Goal: Information Seeking & Learning: Learn about a topic

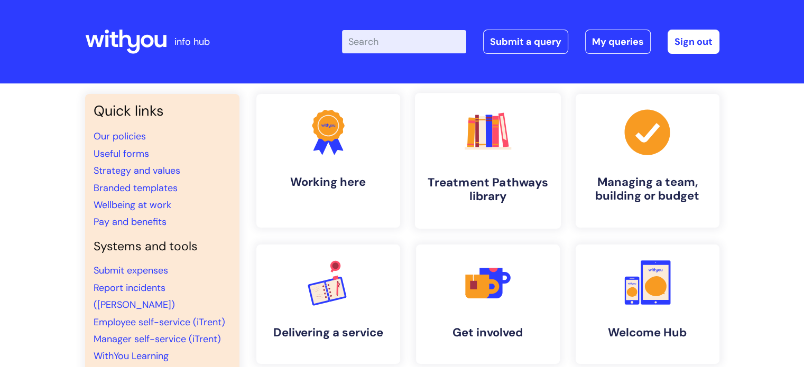
click at [472, 130] on icon at bounding box center [470, 132] width 8 height 30
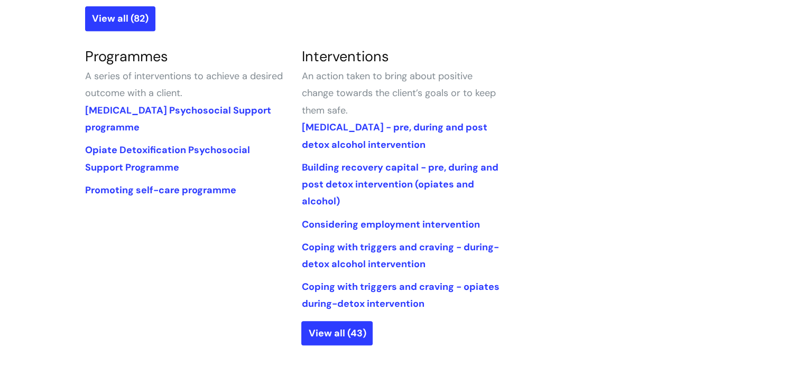
scroll to position [481, 0]
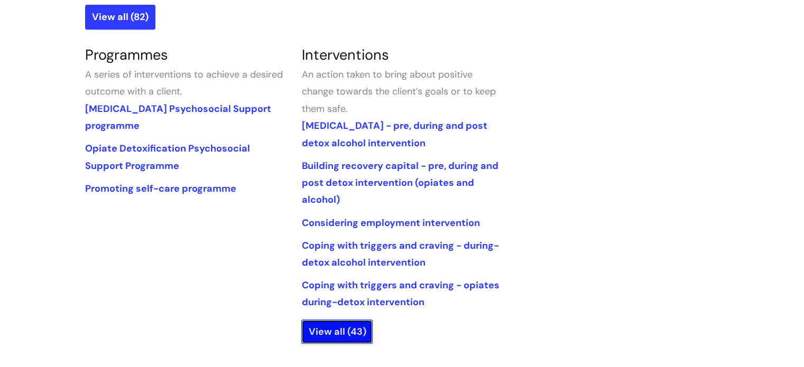
click at [351, 335] on link "View all (43)" at bounding box center [336, 332] width 71 height 24
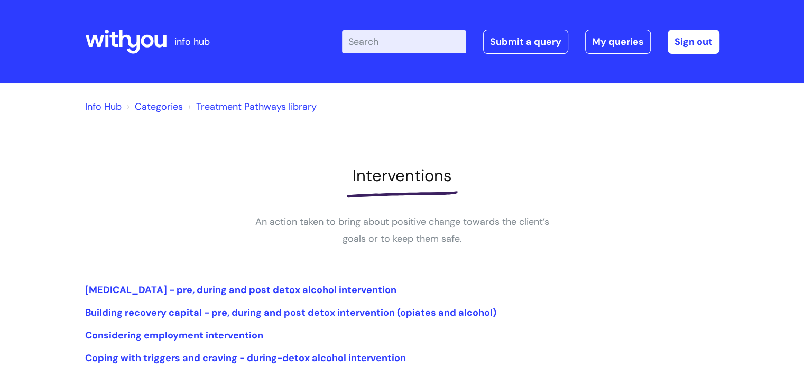
click at [229, 106] on link "Treatment Pathways library" at bounding box center [256, 106] width 120 height 13
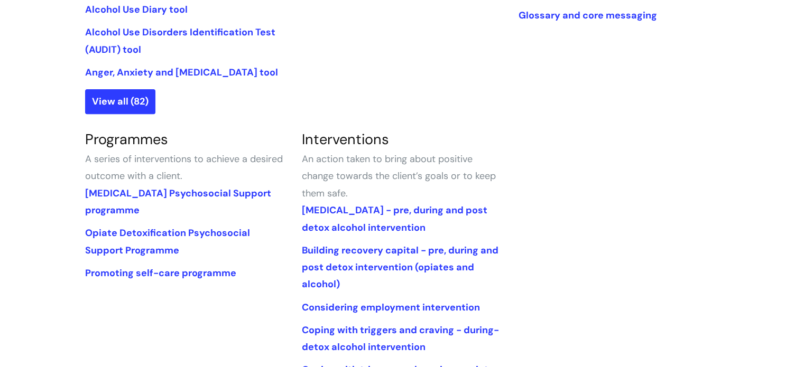
scroll to position [397, 0]
click at [186, 188] on link "Alcohol Detoxification Psychosocial Support programme" at bounding box center [178, 201] width 186 height 30
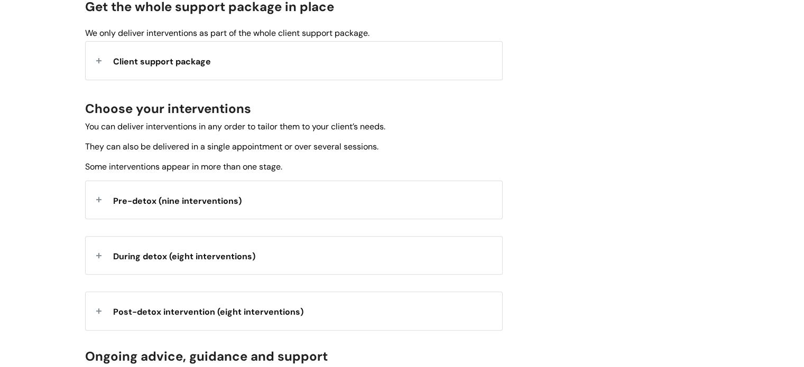
scroll to position [302, 0]
click at [99, 54] on div "Client support package" at bounding box center [294, 61] width 416 height 38
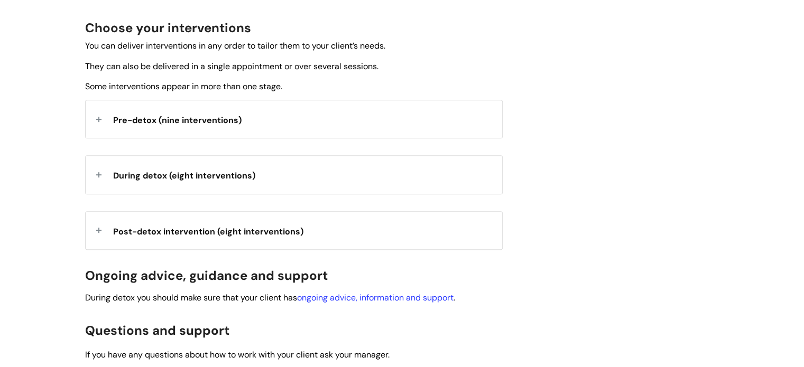
scroll to position [554, 0]
click at [326, 112] on div "Pre-detox (nine interventions)" at bounding box center [294, 119] width 416 height 38
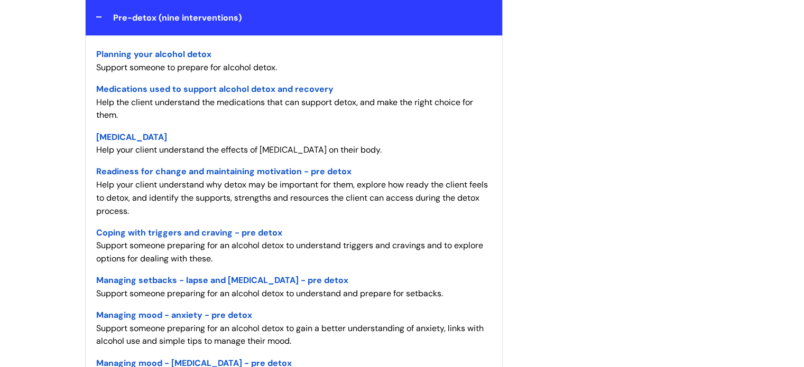
scroll to position [655, 0]
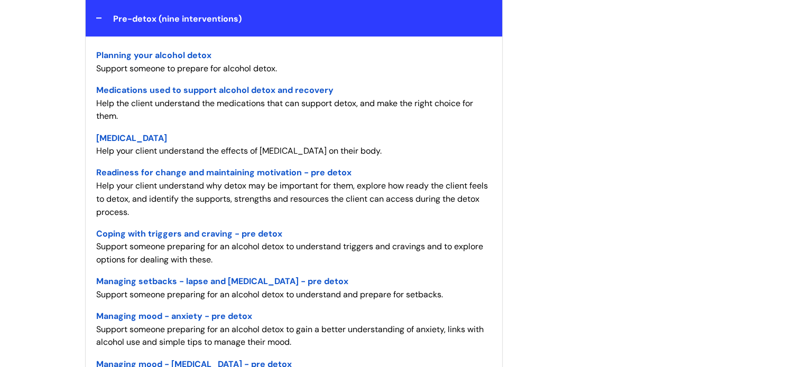
click at [160, 52] on span "Planning your alcohol detox" at bounding box center [153, 55] width 115 height 11
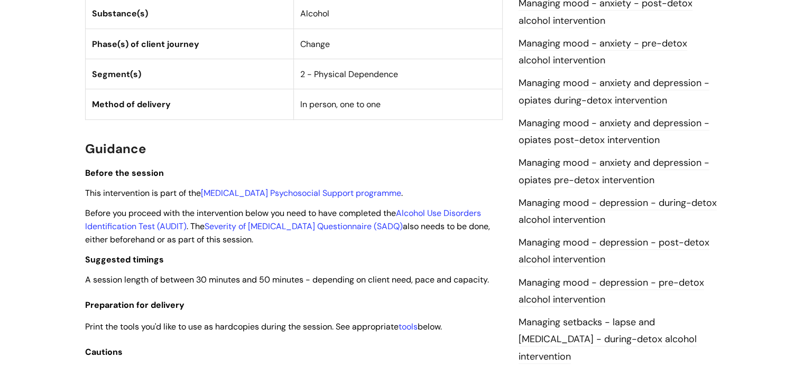
scroll to position [608, 0]
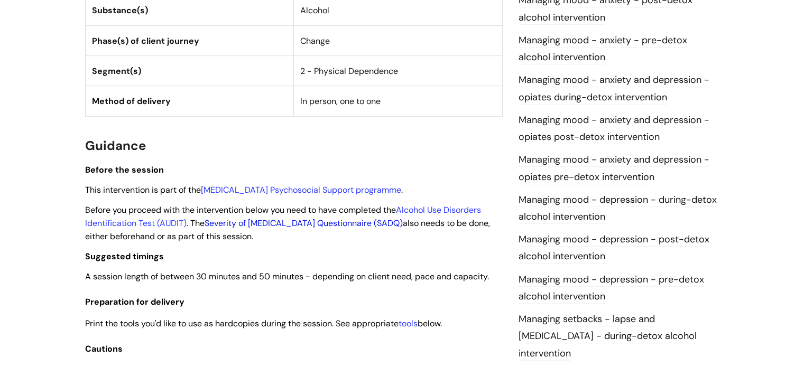
click at [281, 228] on link "Severity of [MEDICAL_DATA] Questionnaire (SADQ)" at bounding box center [303, 223] width 198 height 11
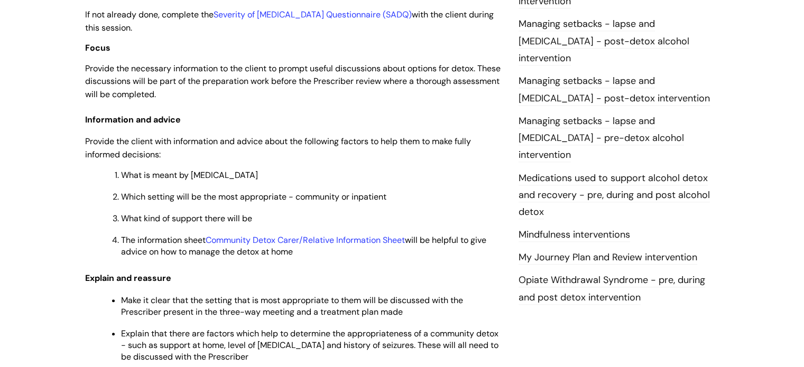
scroll to position [1079, 0]
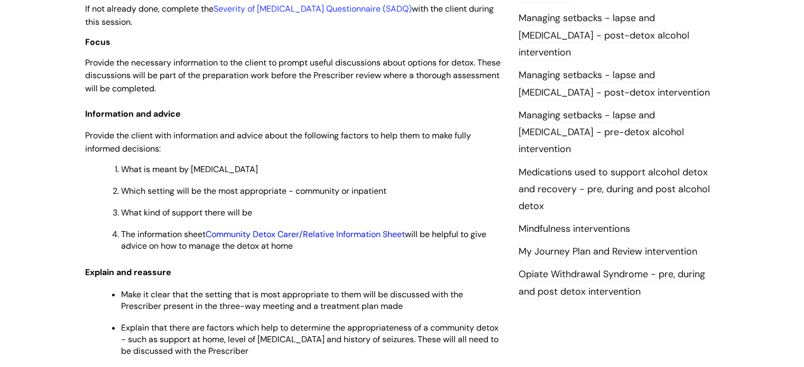
click at [291, 239] on link "Community Detox Carer/Relative Information Sheet" at bounding box center [305, 234] width 199 height 11
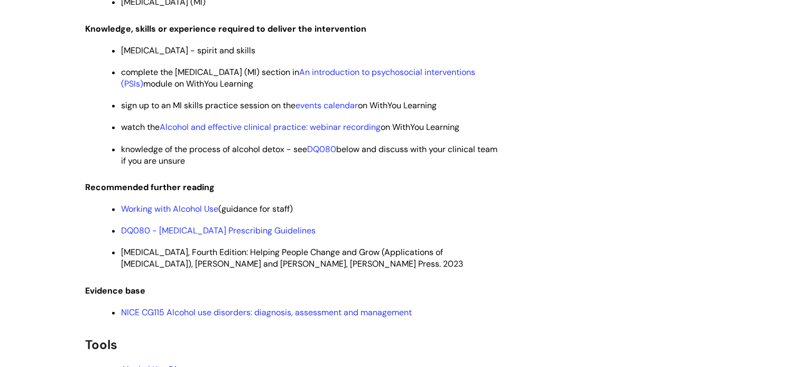
scroll to position [1573, 0]
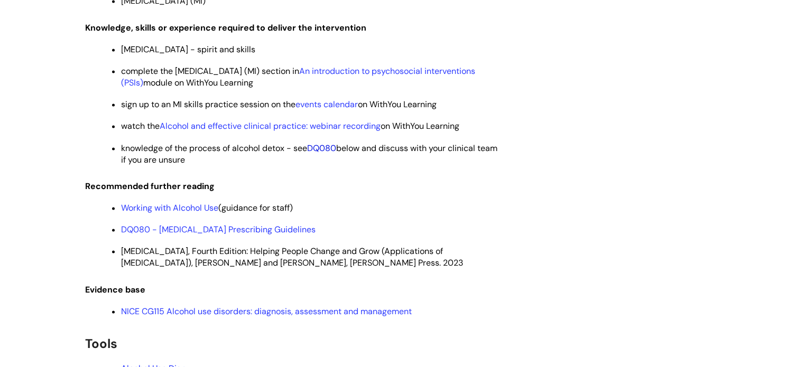
click at [332, 154] on link "DQ080" at bounding box center [321, 148] width 29 height 11
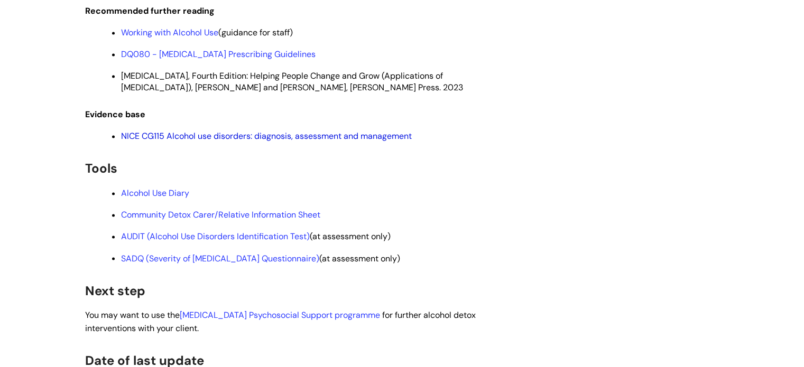
scroll to position [1760, 0]
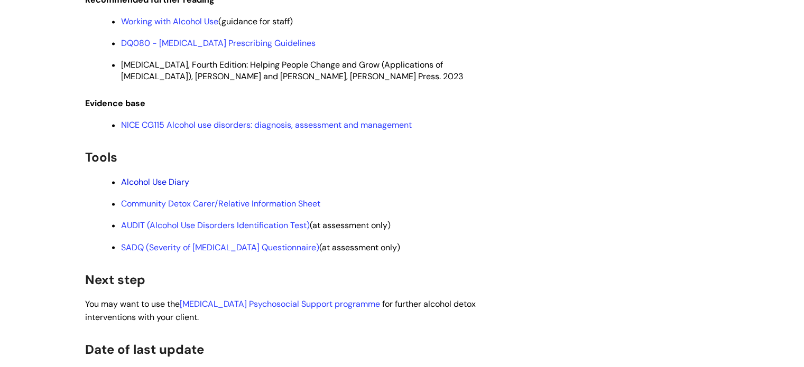
click at [168, 188] on link "Alcohol Use Diary" at bounding box center [155, 181] width 68 height 11
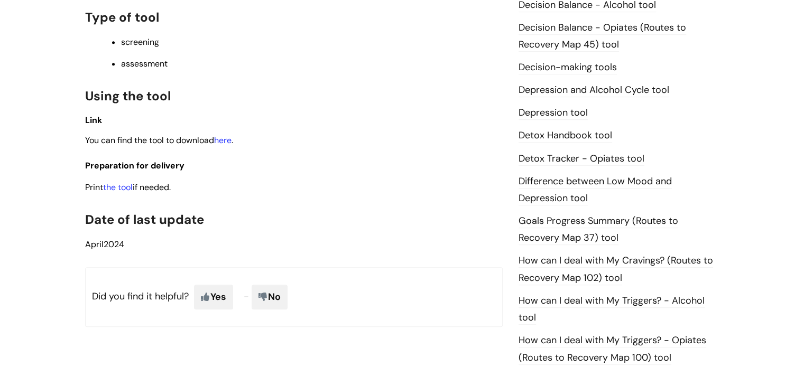
scroll to position [575, 0]
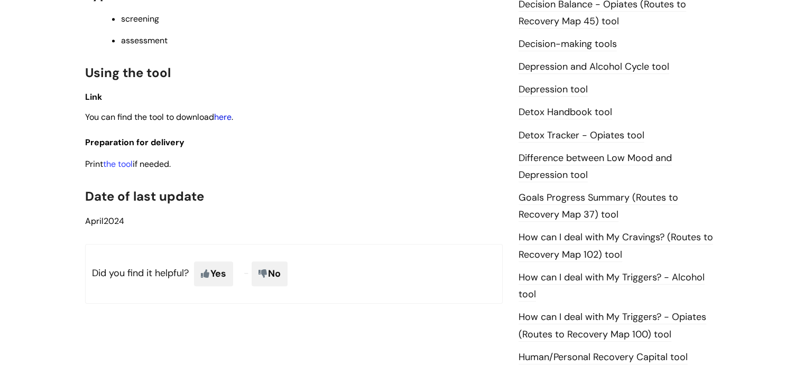
click at [230, 120] on link "here" at bounding box center [222, 116] width 17 height 11
click at [125, 169] on link "the tool" at bounding box center [118, 163] width 30 height 11
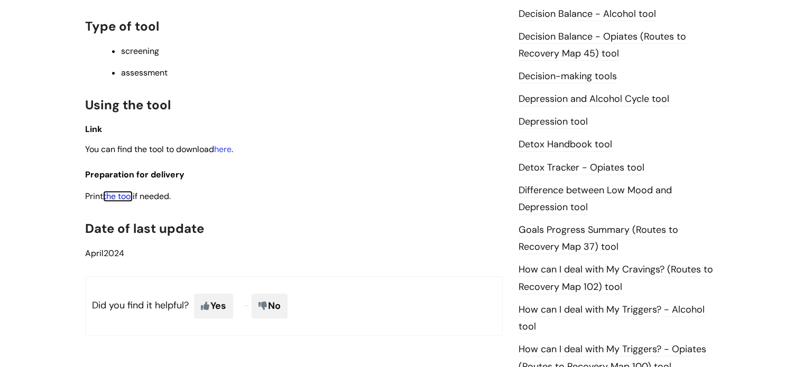
scroll to position [545, 0]
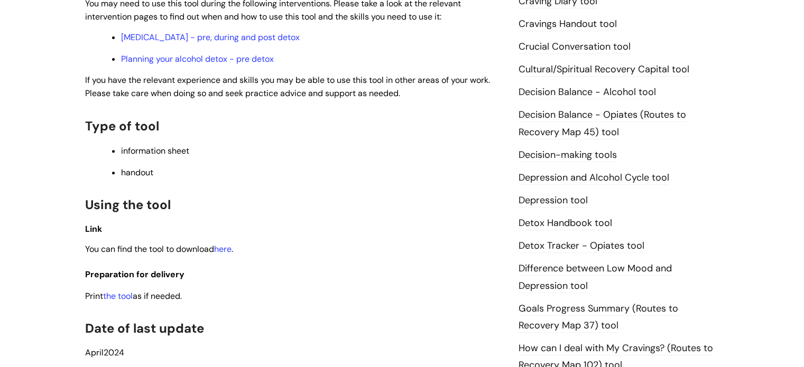
scroll to position [425, 0]
click at [227, 252] on link "here" at bounding box center [222, 248] width 17 height 11
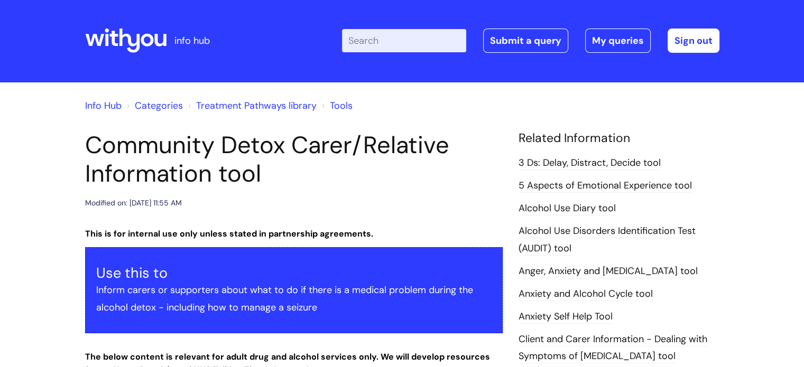
scroll to position [46, 0]
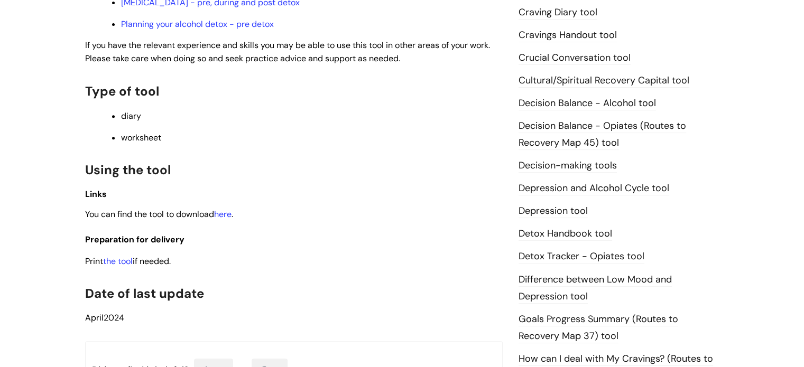
scroll to position [431, 0]
